Goal: Transaction & Acquisition: Subscribe to service/newsletter

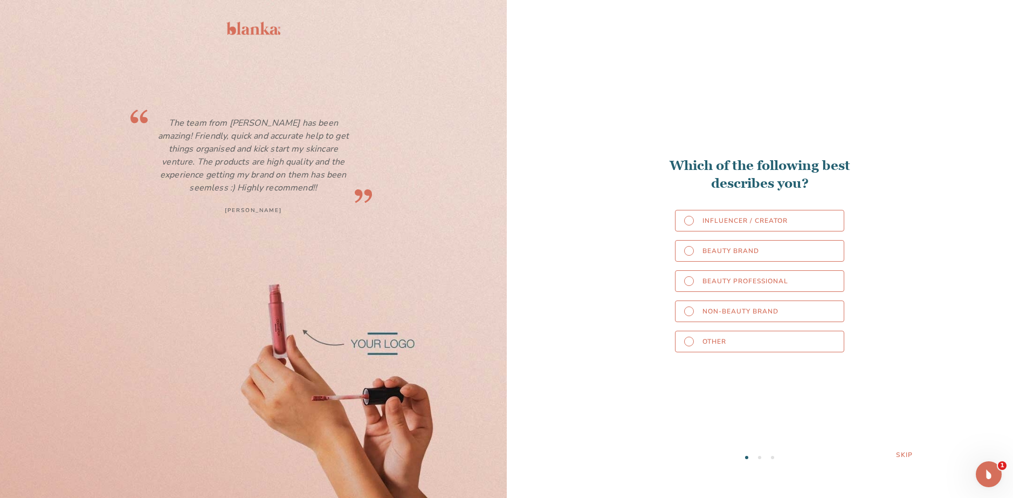
click at [906, 454] on div "Skip" at bounding box center [904, 454] width 17 height 9
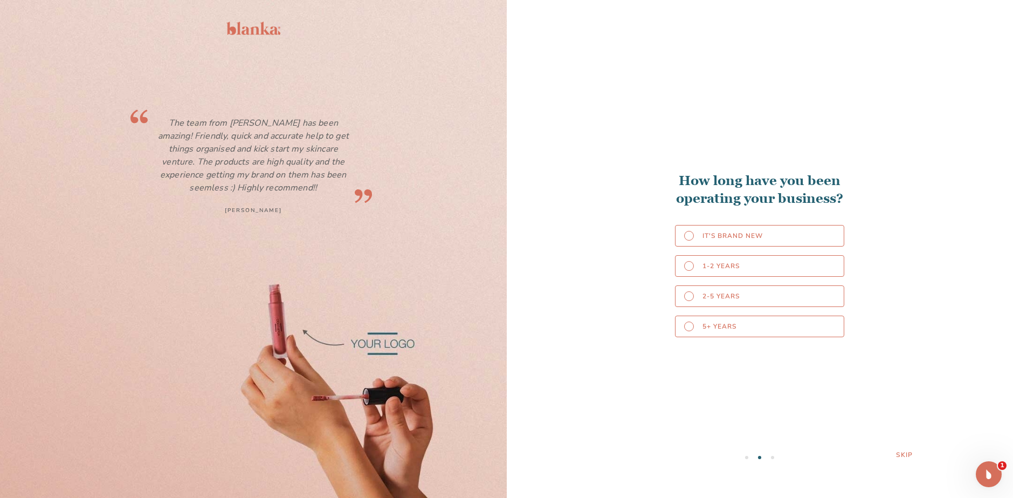
click at [900, 454] on div "Skip" at bounding box center [904, 454] width 17 height 9
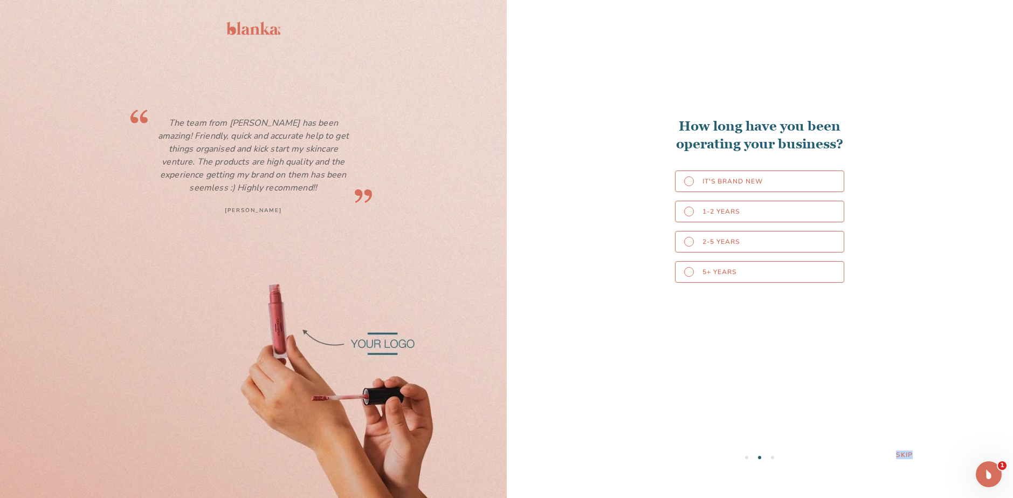
click at [900, 454] on div "Skip" at bounding box center [904, 454] width 17 height 9
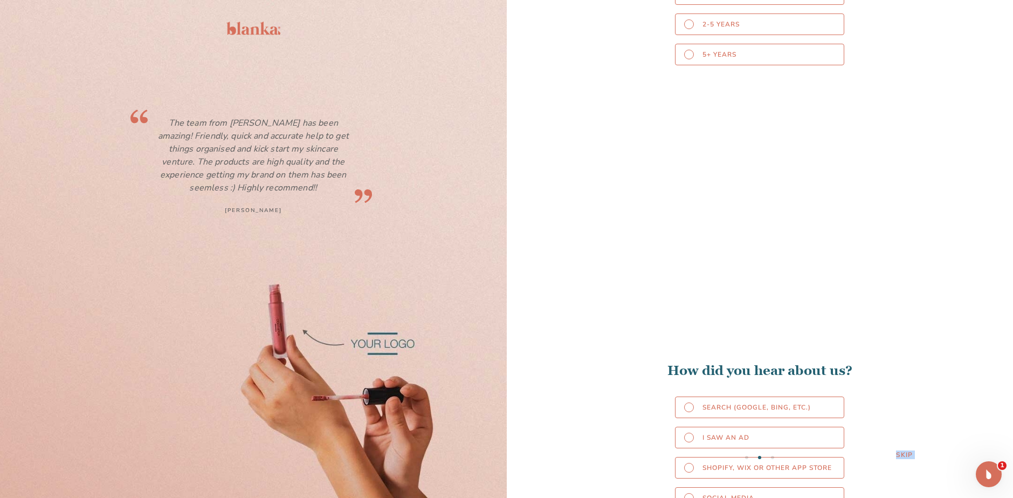
click at [900, 454] on div "Skip" at bounding box center [904, 454] width 17 height 9
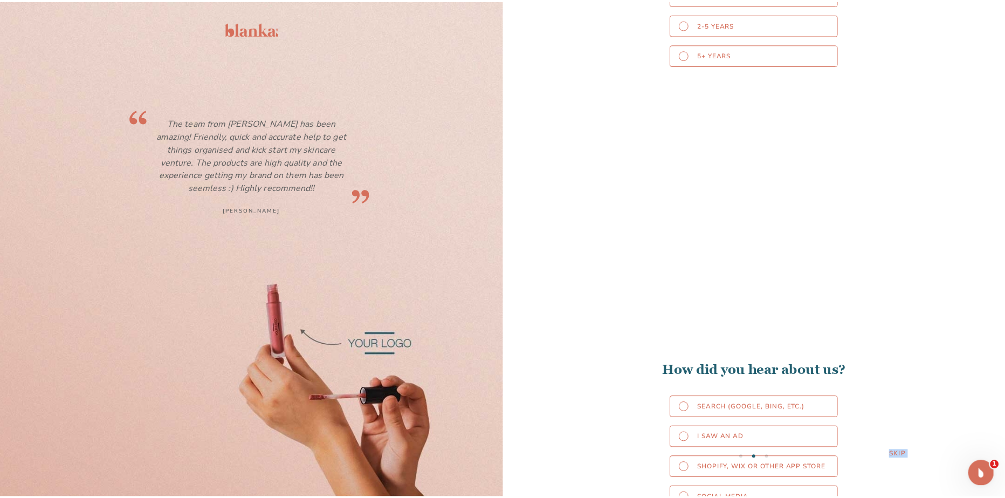
scroll to position [996, 0]
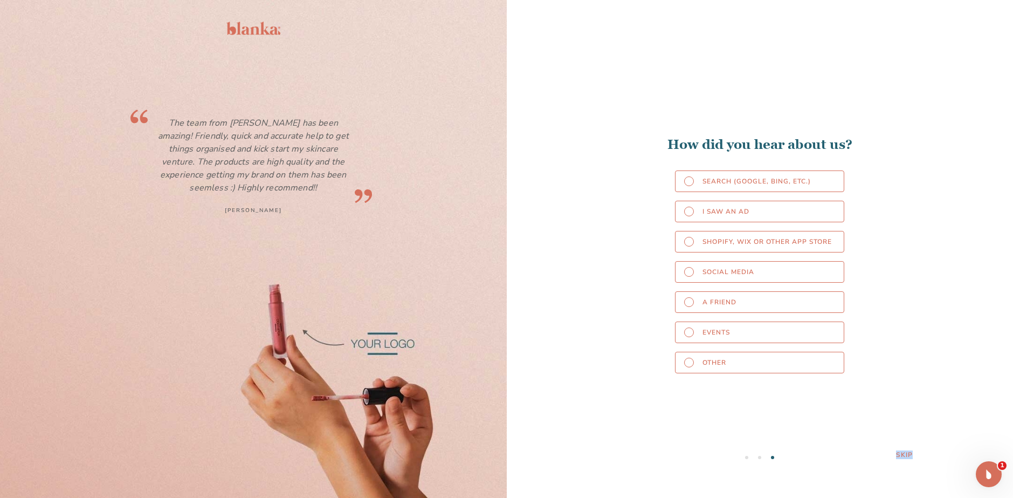
click at [900, 454] on div "Skip" at bounding box center [904, 454] width 17 height 9
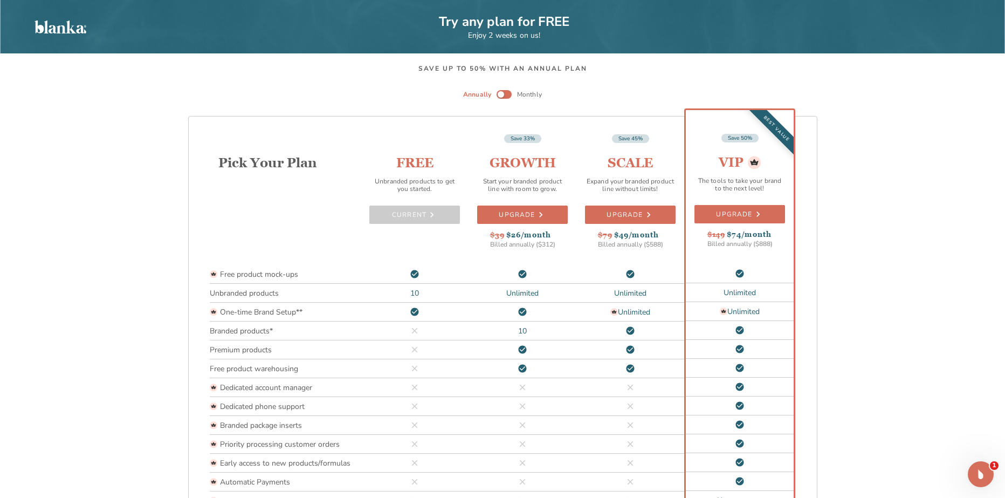
click at [938, 417] on div "Save up to 50% with an annual plan Annually Monthly Pick Your Plan Free product…" at bounding box center [502, 309] width 1005 height 513
click at [498, 88] on div "Annually Monthly" at bounding box center [502, 95] width 88 height 22
click at [505, 94] on input "checkbox" at bounding box center [501, 94] width 26 height 9
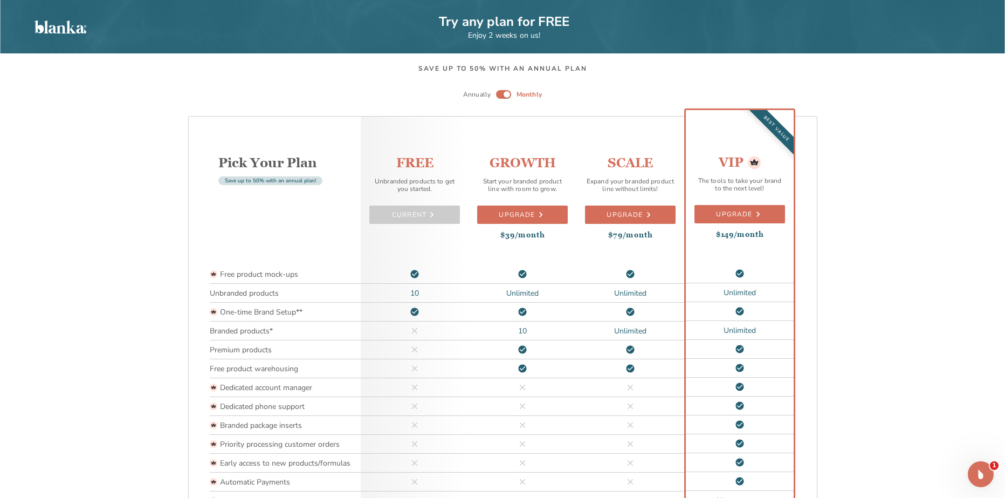
click at [420, 212] on div "CURRENT" at bounding box center [414, 214] width 91 height 18
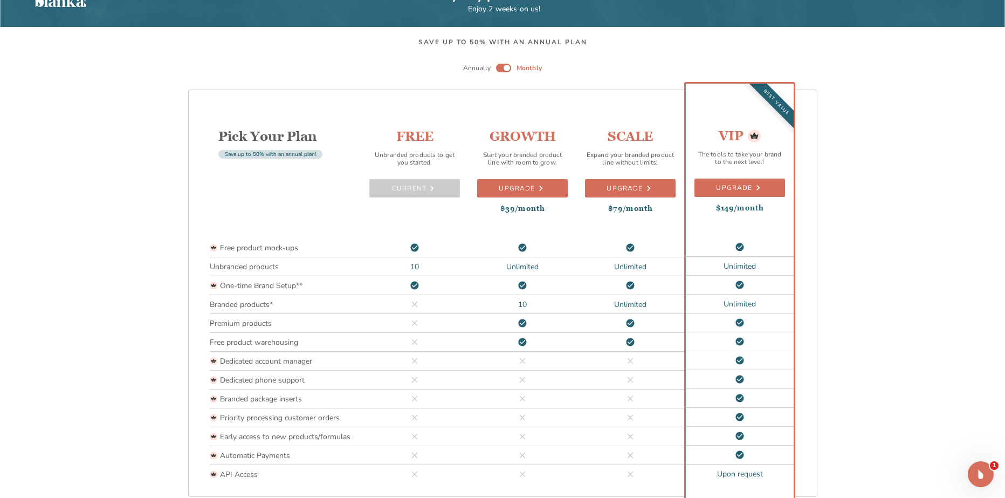
scroll to position [68, 0]
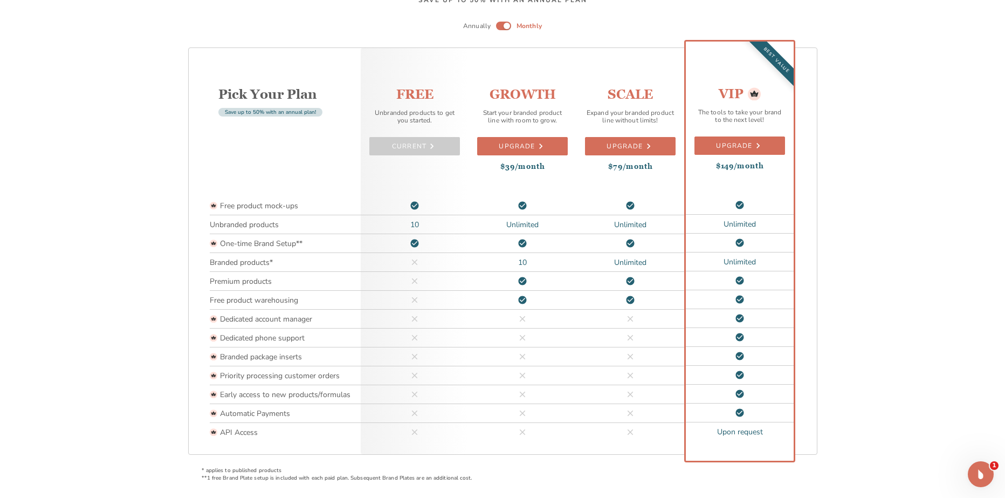
click at [422, 274] on li at bounding box center [415, 281] width 108 height 19
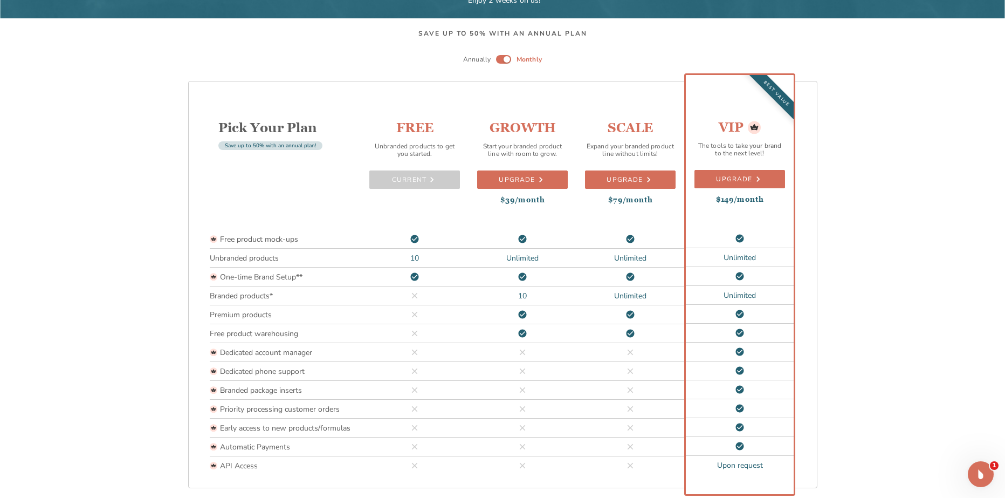
scroll to position [0, 0]
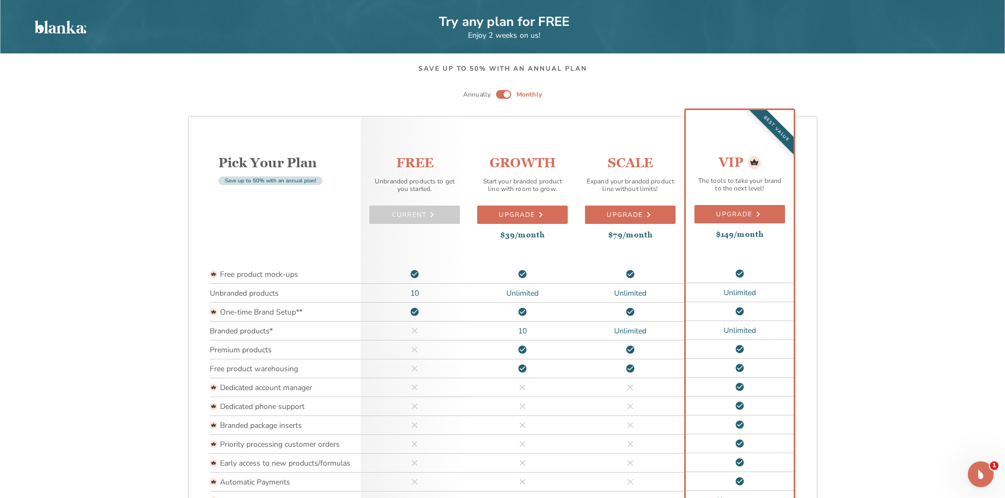
click at [413, 215] on div "CURRENT" at bounding box center [414, 214] width 91 height 18
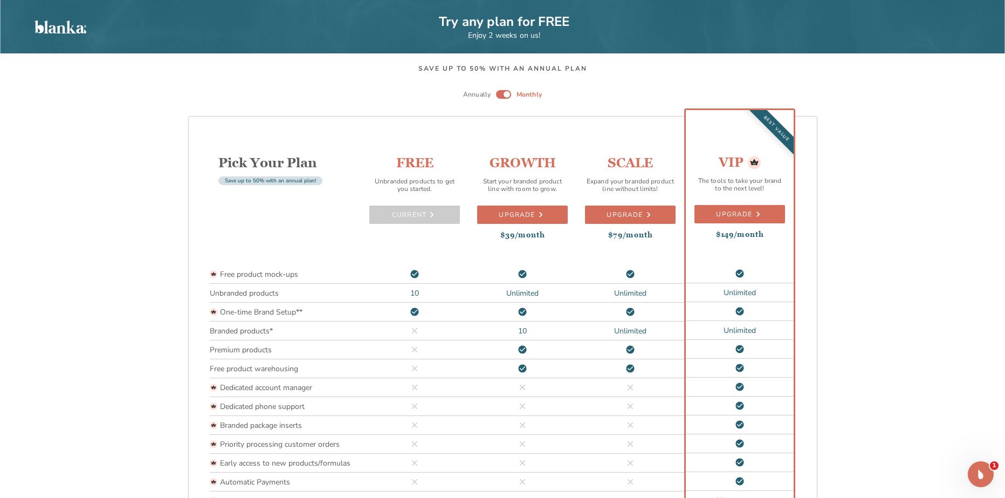
click at [491, 19] on p "Try any plan for FREE" at bounding box center [504, 21] width 131 height 17
click at [67, 22] on img at bounding box center [61, 26] width 52 height 13
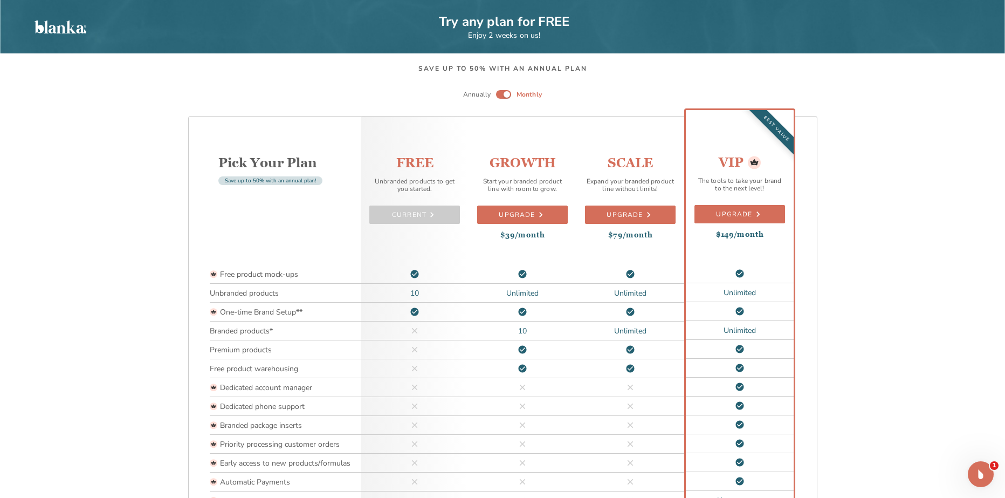
drag, startPoint x: 396, startPoint y: 223, endPoint x: 407, endPoint y: 208, distance: 18.6
click at [396, 223] on div "CURRENT" at bounding box center [414, 214] width 91 height 18
click at [407, 208] on div "CURRENT" at bounding box center [414, 214] width 91 height 18
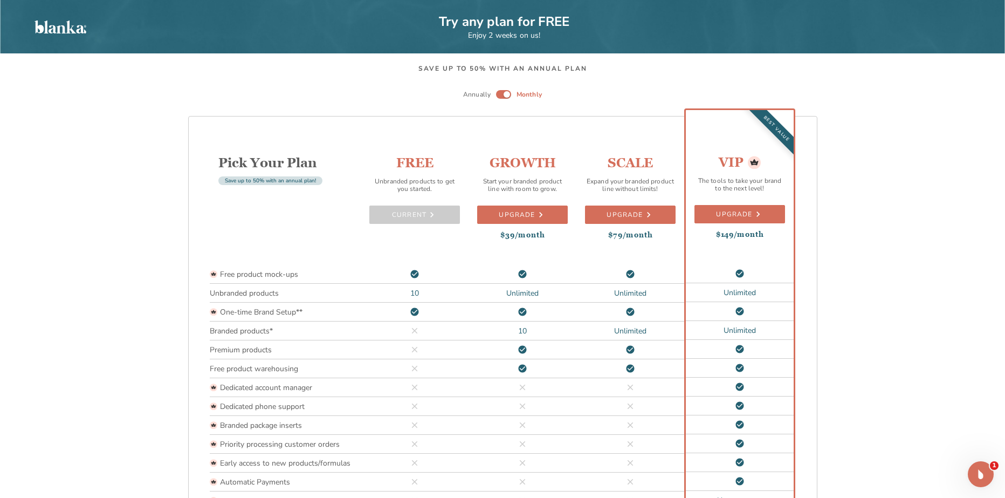
click at [490, 92] on p "Annually" at bounding box center [477, 95] width 28 height 10
click at [517, 91] on p "Monthly" at bounding box center [529, 95] width 25 height 10
click at [502, 95] on input "checkbox" at bounding box center [507, 94] width 26 height 9
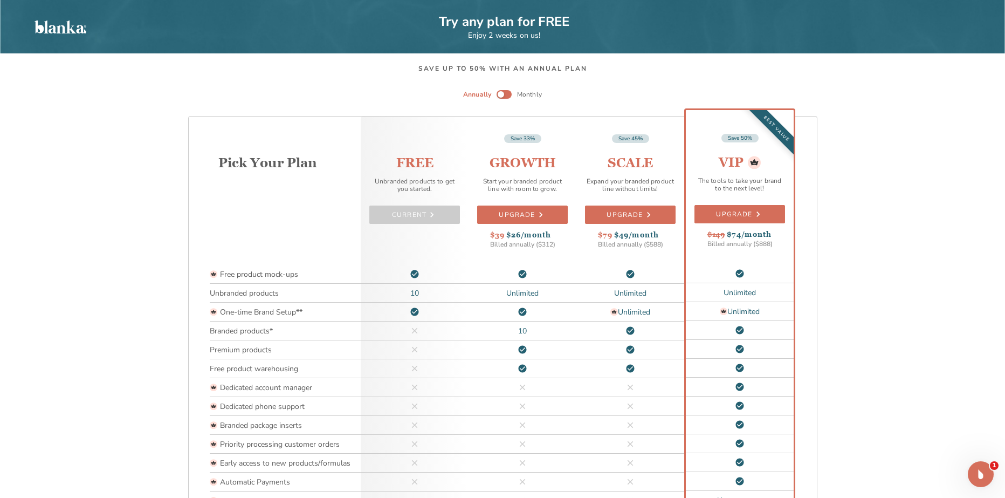
click at [434, 211] on div "CURRENT" at bounding box center [414, 214] width 91 height 18
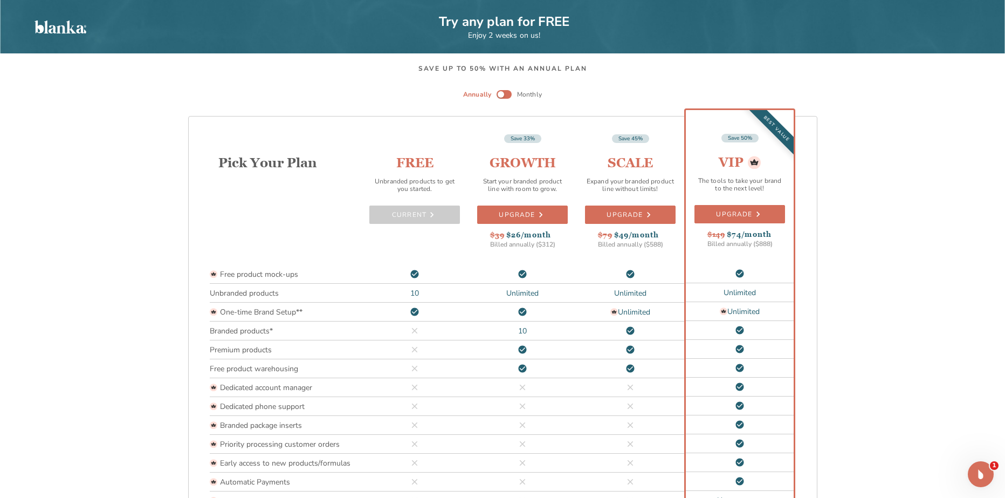
click at [506, 98] on input "checkbox" at bounding box center [501, 94] width 26 height 9
checkbox input "true"
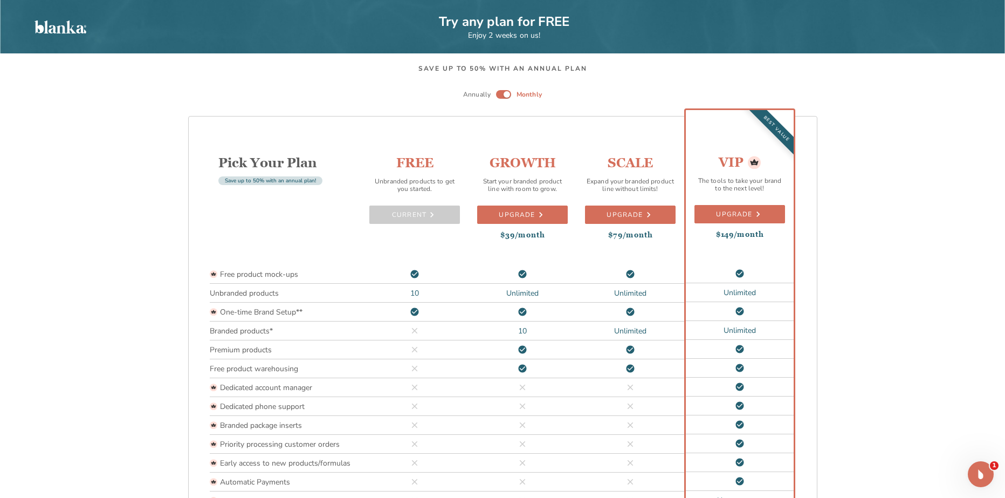
click at [271, 181] on span "Save up to 50% with an annual plan!" at bounding box center [270, 181] width 104 height 8
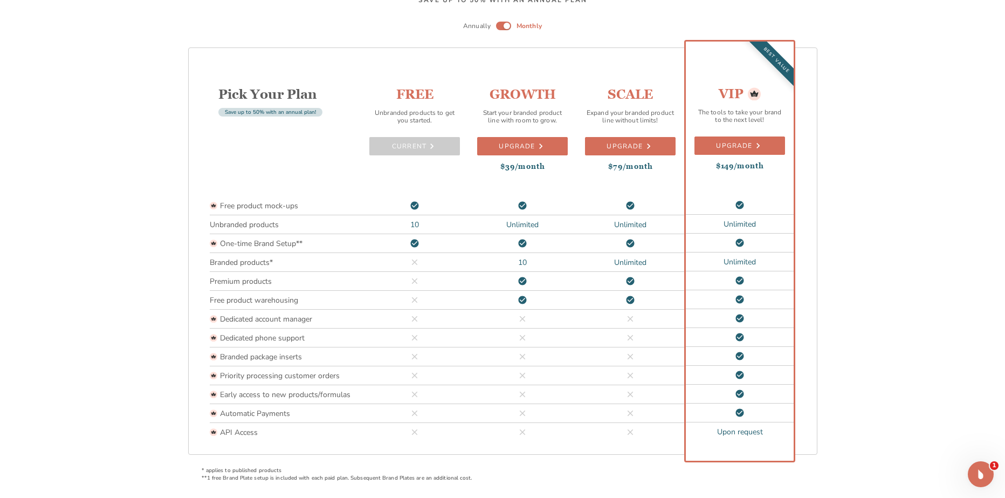
click at [804, 465] on div "Save up to 50% with an annual plan Annually Monthly Pick Your Plan Save up to 5…" at bounding box center [502, 241] width 1005 height 513
click at [976, 473] on icon "Open Intercom Messenger" at bounding box center [980, 473] width 18 height 18
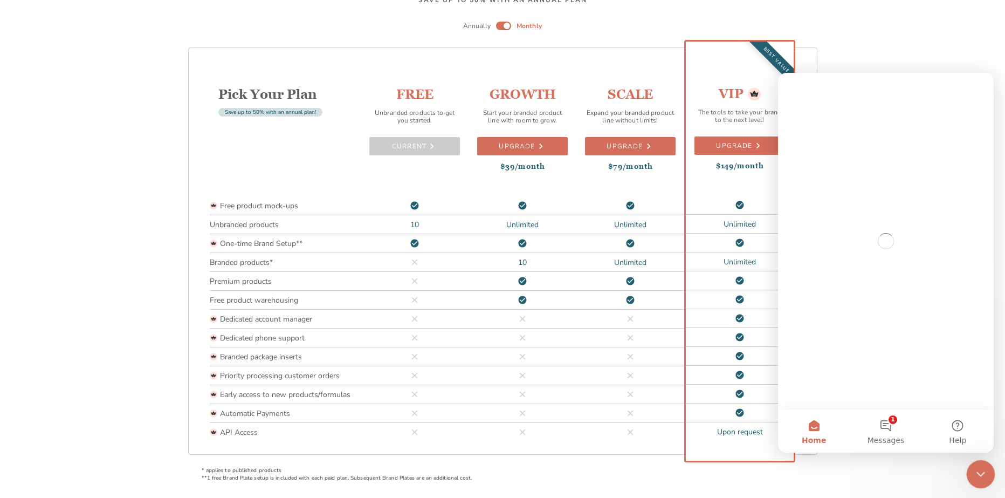
scroll to position [0, 0]
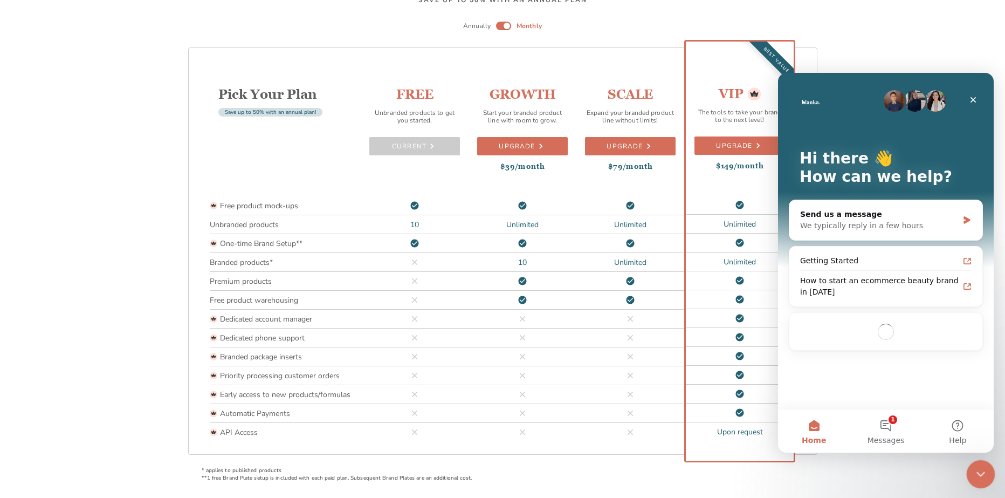
click at [977, 472] on icon "Close Intercom Messenger" at bounding box center [979, 472] width 13 height 13
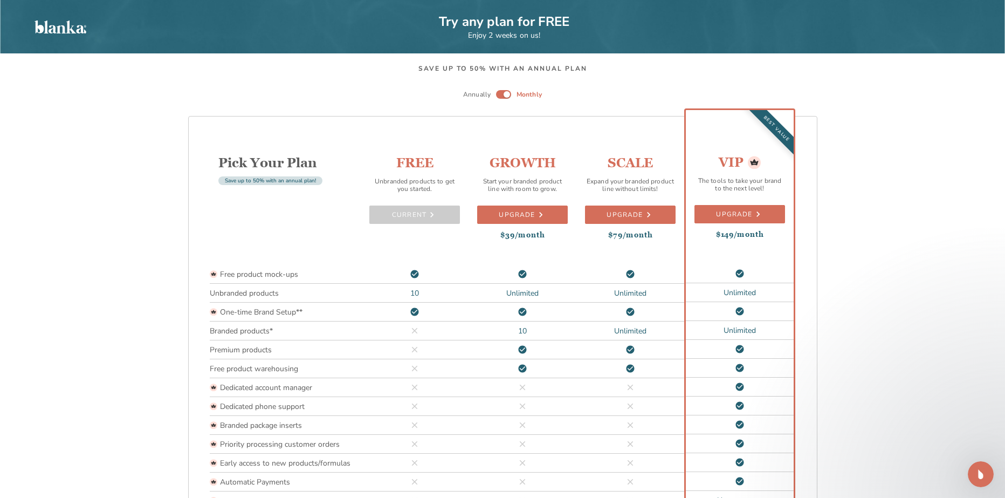
click at [572, 82] on div "Save up to 50% with an annual plan Annually Monthly Pick Your Plan Save up to 5…" at bounding box center [502, 309] width 1005 height 513
drag, startPoint x: 524, startPoint y: 58, endPoint x: 508, endPoint y: 45, distance: 20.7
click at [508, 45] on div "Try any plan for FREE Enjoy 2 weeks on us! Save up to 50% with an annual plan A…" at bounding box center [502, 283] width 1005 height 566
click at [477, 23] on p "Try any plan for FREE" at bounding box center [504, 21] width 131 height 17
click at [460, 23] on p "Try any plan for FREE" at bounding box center [504, 21] width 131 height 17
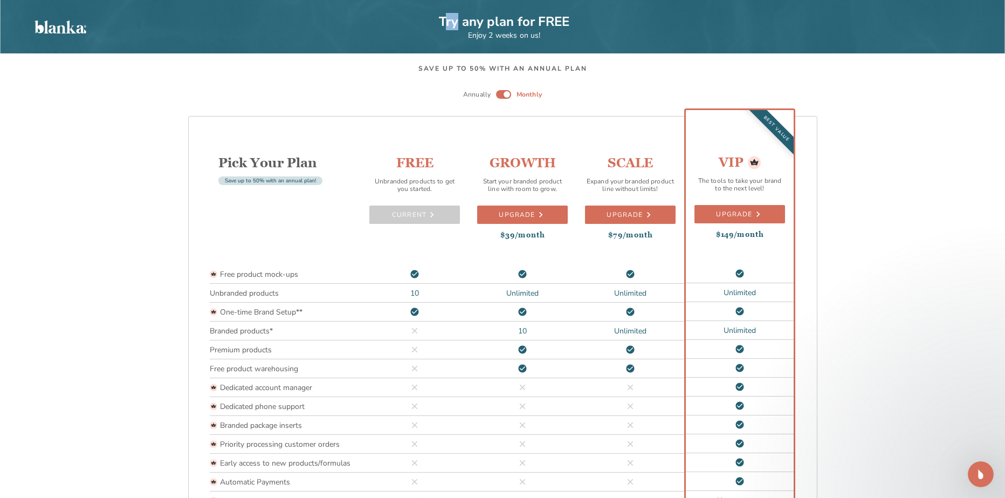
drag, startPoint x: 446, startPoint y: 21, endPoint x: 460, endPoint y: 18, distance: 14.3
click at [460, 18] on p "Try any plan for FREE" at bounding box center [504, 21] width 131 height 17
drag, startPoint x: 805, startPoint y: 19, endPoint x: 800, endPoint y: 24, distance: 6.5
click at [801, 23] on div "Try any plan for FREE Enjoy 2 weeks on us!" at bounding box center [502, 26] width 1005 height 53
click at [467, 22] on p "Try any plan for FREE" at bounding box center [504, 21] width 131 height 17
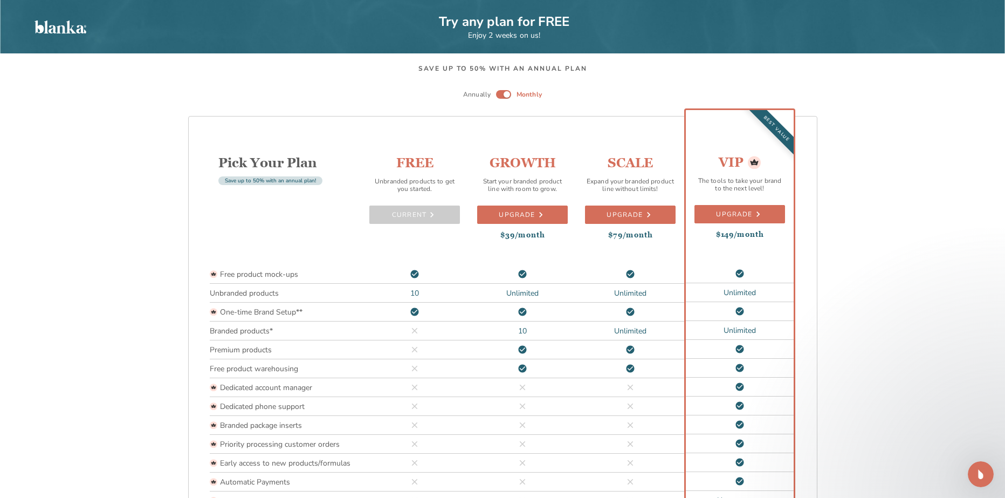
click at [467, 23] on p "Try any plan for FREE" at bounding box center [504, 21] width 131 height 17
click at [468, 23] on p "Try any plan for FREE" at bounding box center [504, 21] width 131 height 17
click at [484, 38] on p "Enjoy 2 weeks on us!" at bounding box center [504, 35] width 73 height 10
